Goal: Information Seeking & Learning: Learn about a topic

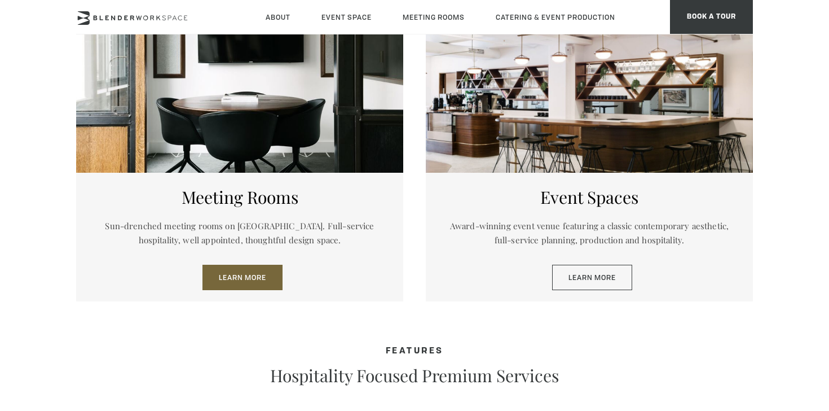
scroll to position [578, 0]
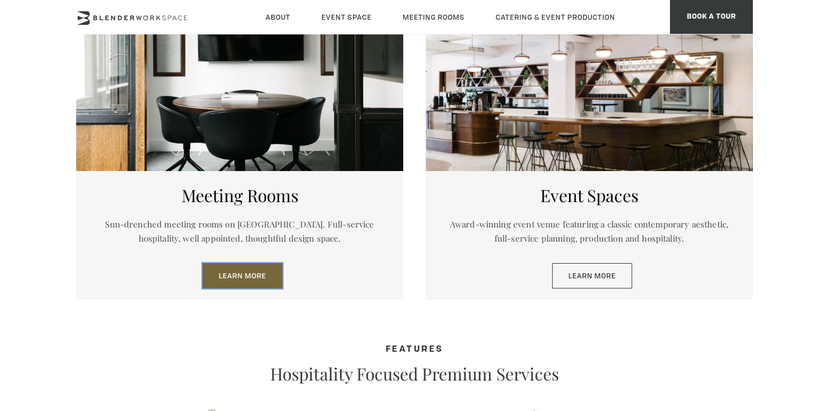
click at [247, 275] on link "Learn More" at bounding box center [243, 276] width 80 height 26
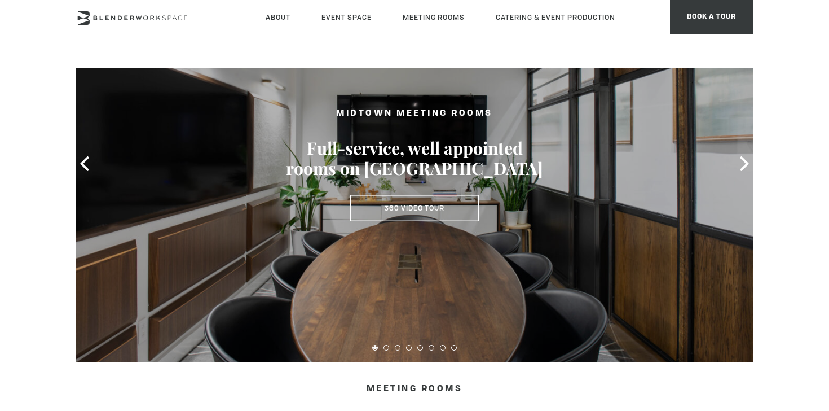
scroll to position [103, 0]
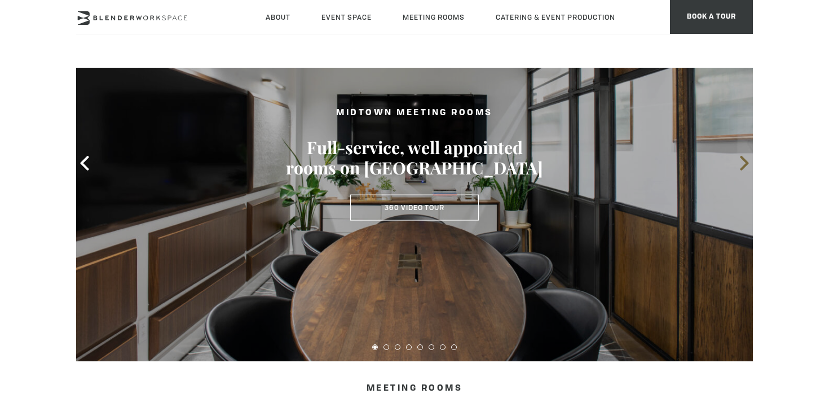
click at [747, 163] on icon at bounding box center [744, 163] width 8 height 15
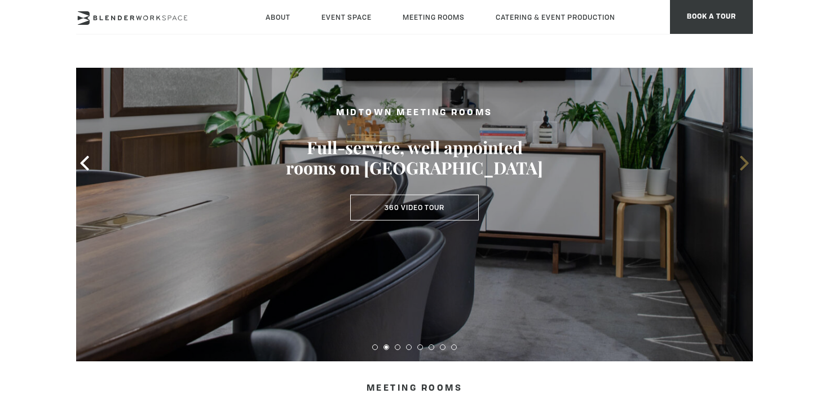
click at [747, 163] on icon at bounding box center [744, 163] width 8 height 15
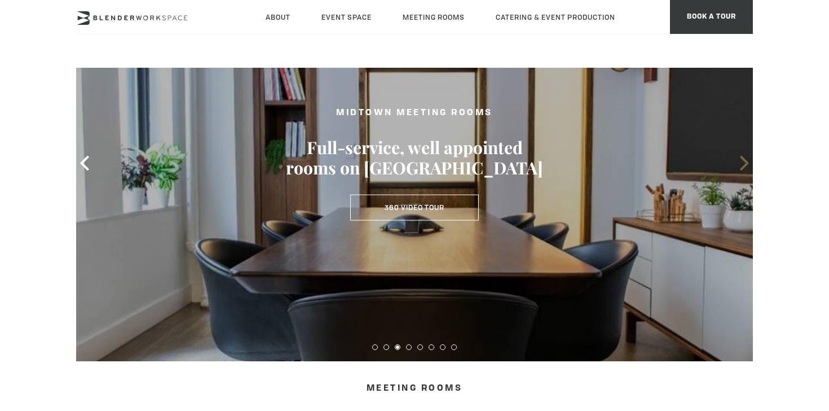
click at [747, 163] on icon at bounding box center [744, 163] width 8 height 15
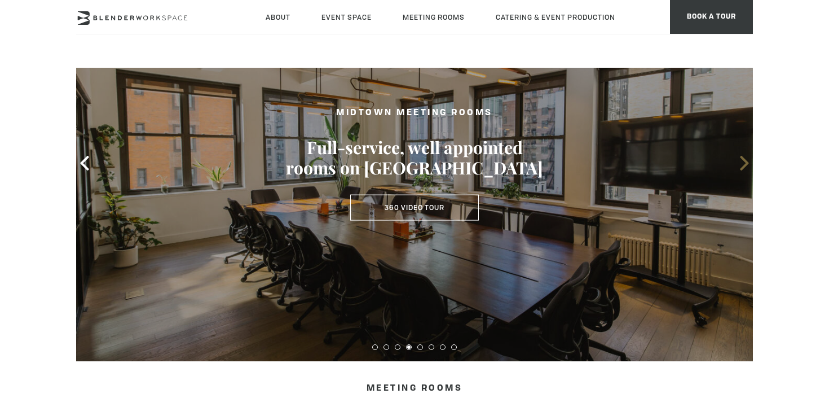
click at [747, 163] on icon at bounding box center [744, 163] width 8 height 15
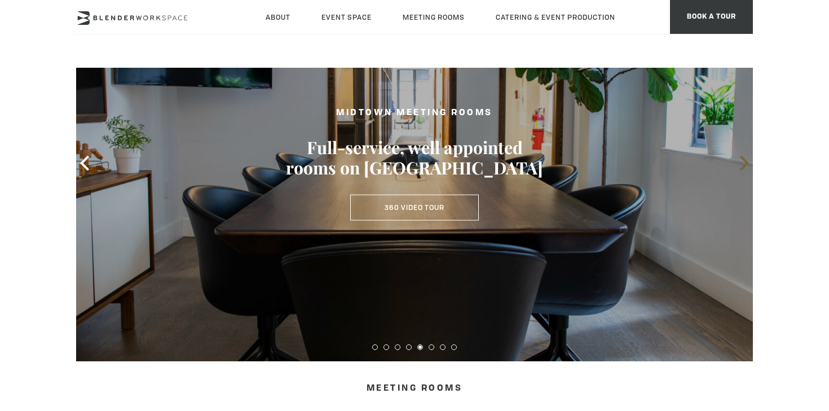
click at [747, 163] on icon at bounding box center [744, 163] width 8 height 15
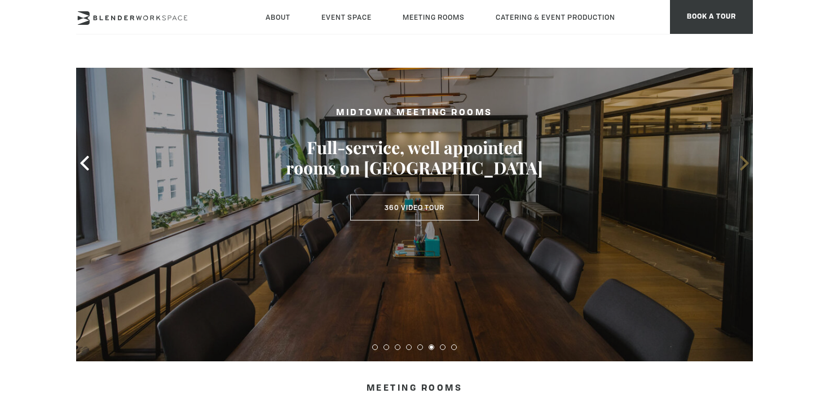
click at [747, 163] on icon at bounding box center [744, 163] width 8 height 15
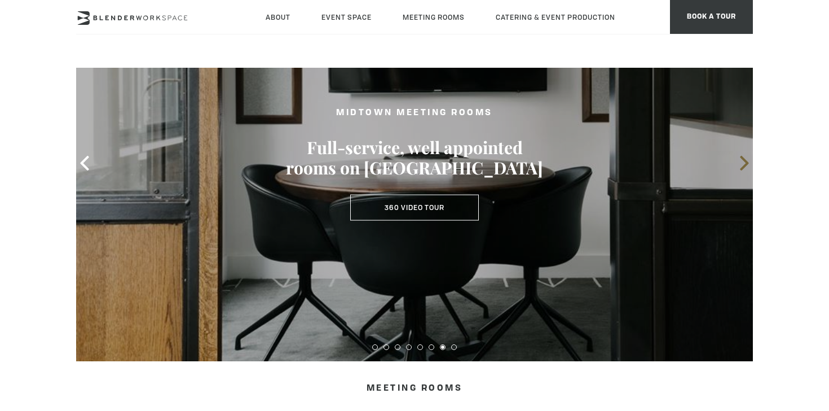
click at [747, 163] on icon at bounding box center [744, 163] width 8 height 15
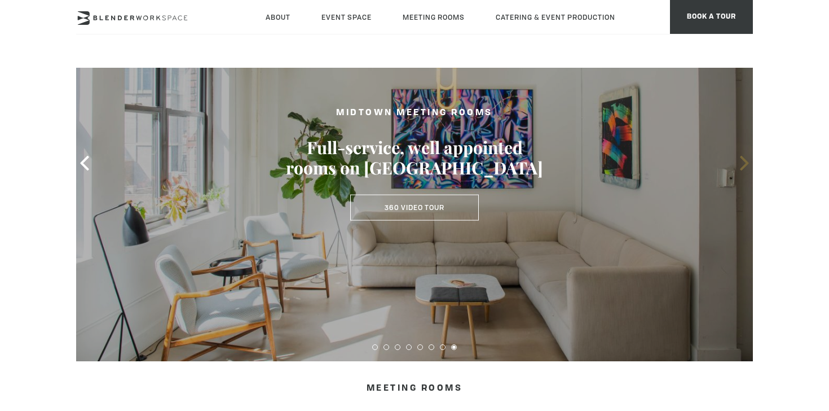
click at [747, 163] on icon at bounding box center [744, 163] width 8 height 15
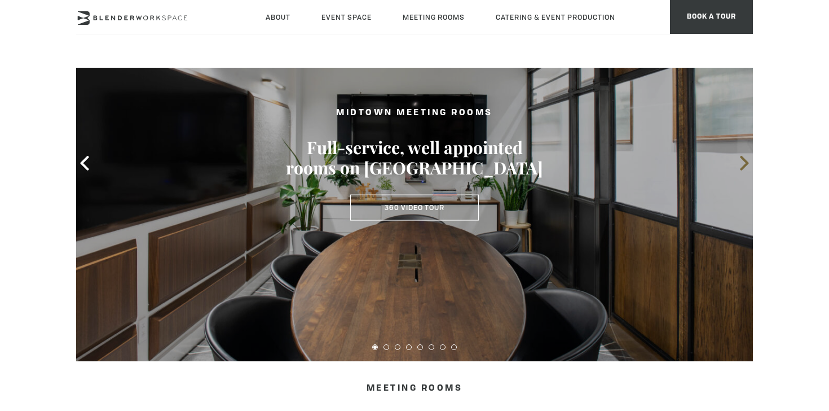
click at [747, 163] on icon at bounding box center [744, 163] width 8 height 15
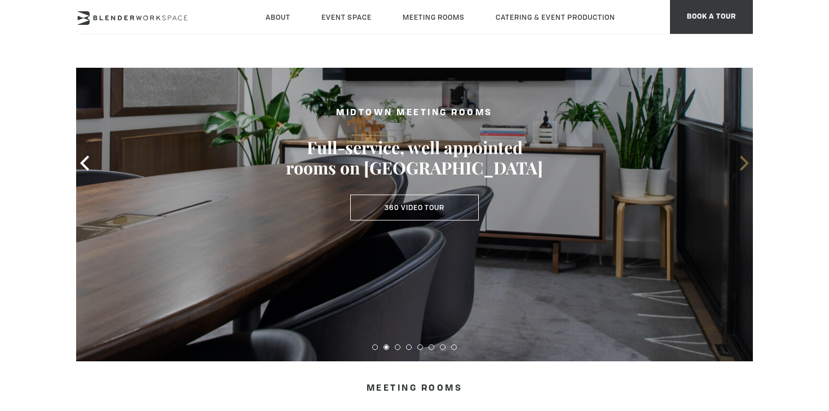
click at [747, 163] on icon at bounding box center [744, 163] width 8 height 15
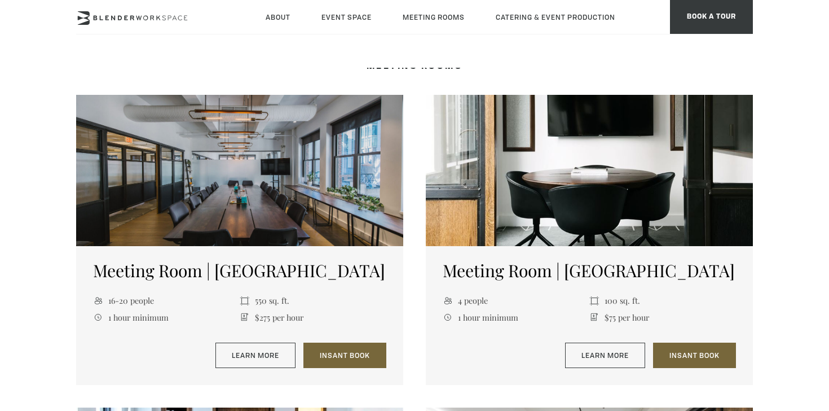
scroll to position [423, 0]
